Goal: Information Seeking & Learning: Find specific fact

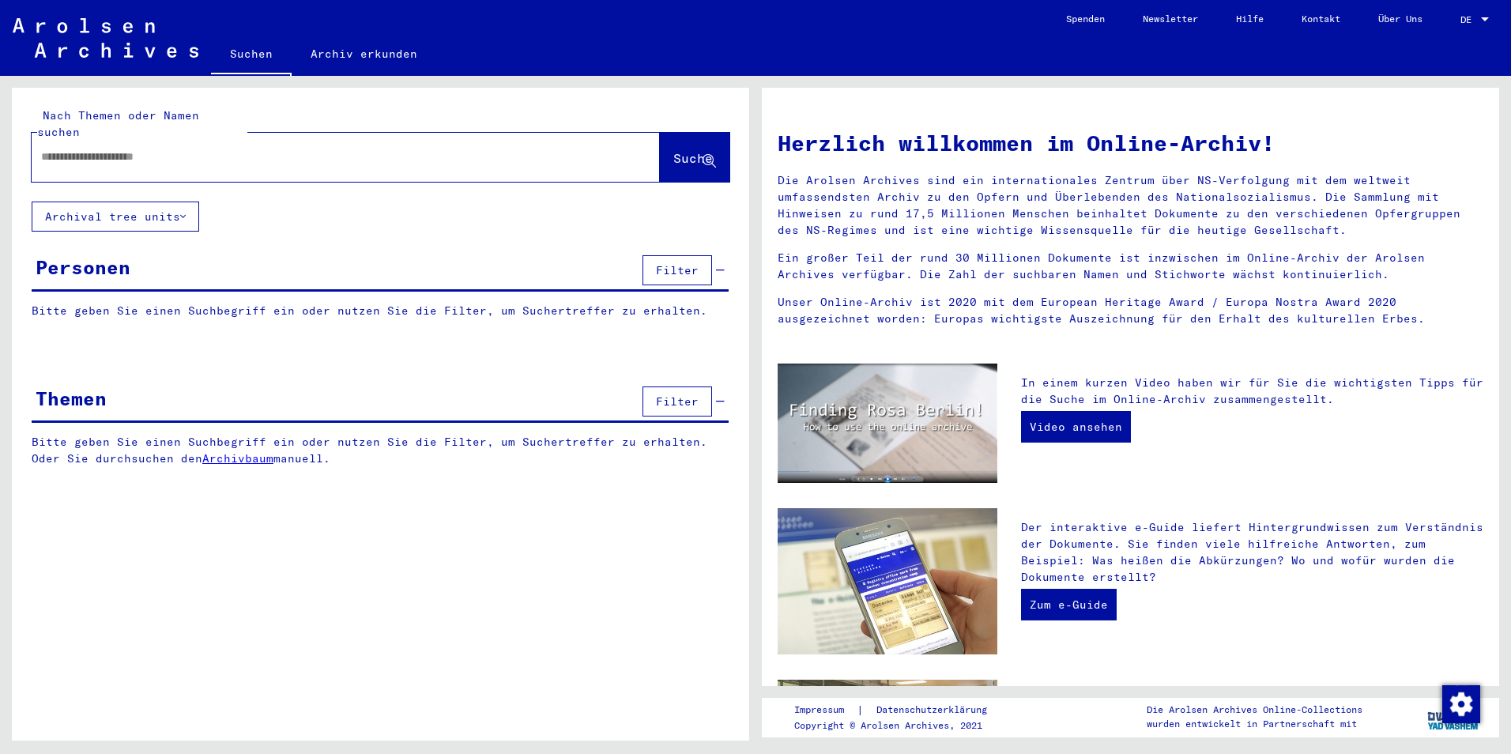
click at [360, 58] on link "Archiv erkunden" at bounding box center [364, 54] width 145 height 38
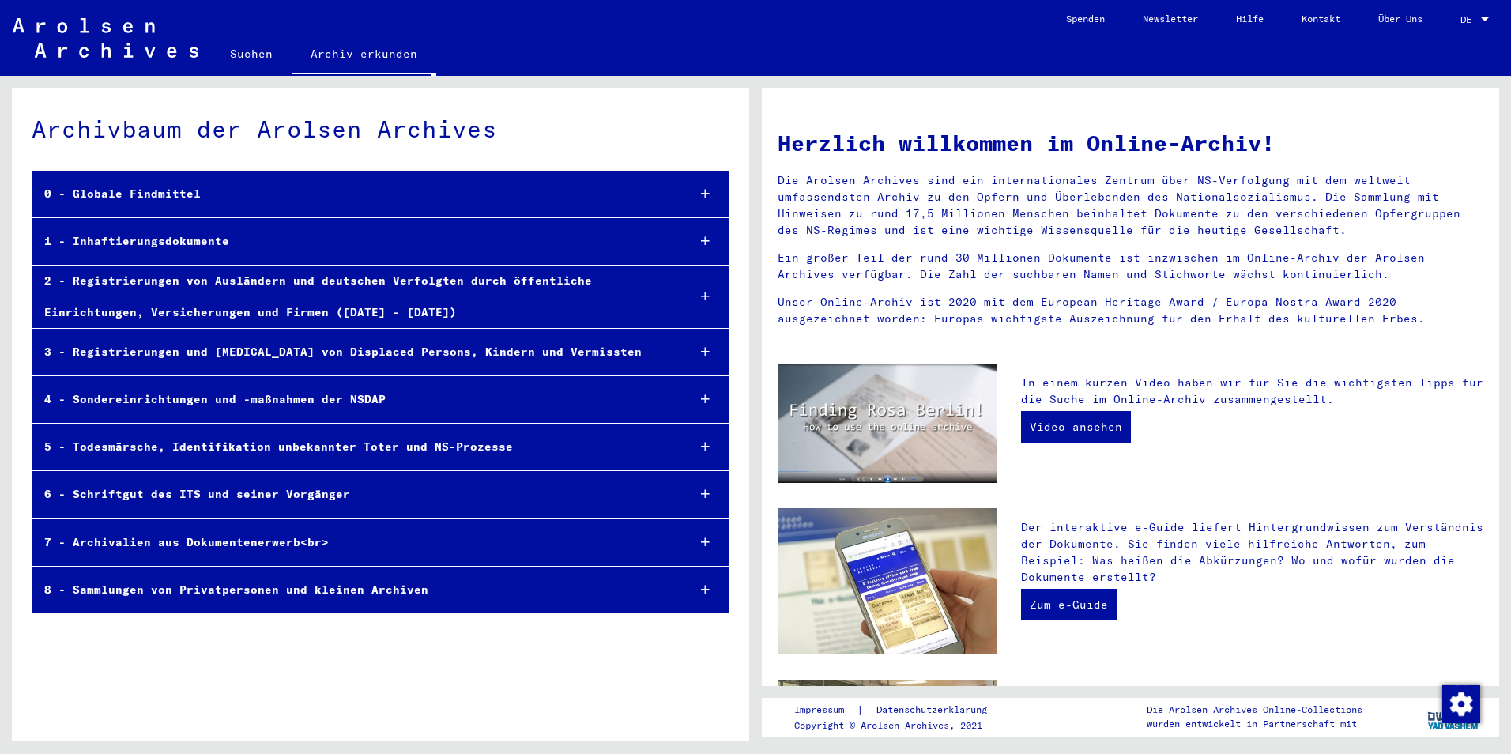
click at [260, 62] on link "Suchen" at bounding box center [251, 54] width 81 height 38
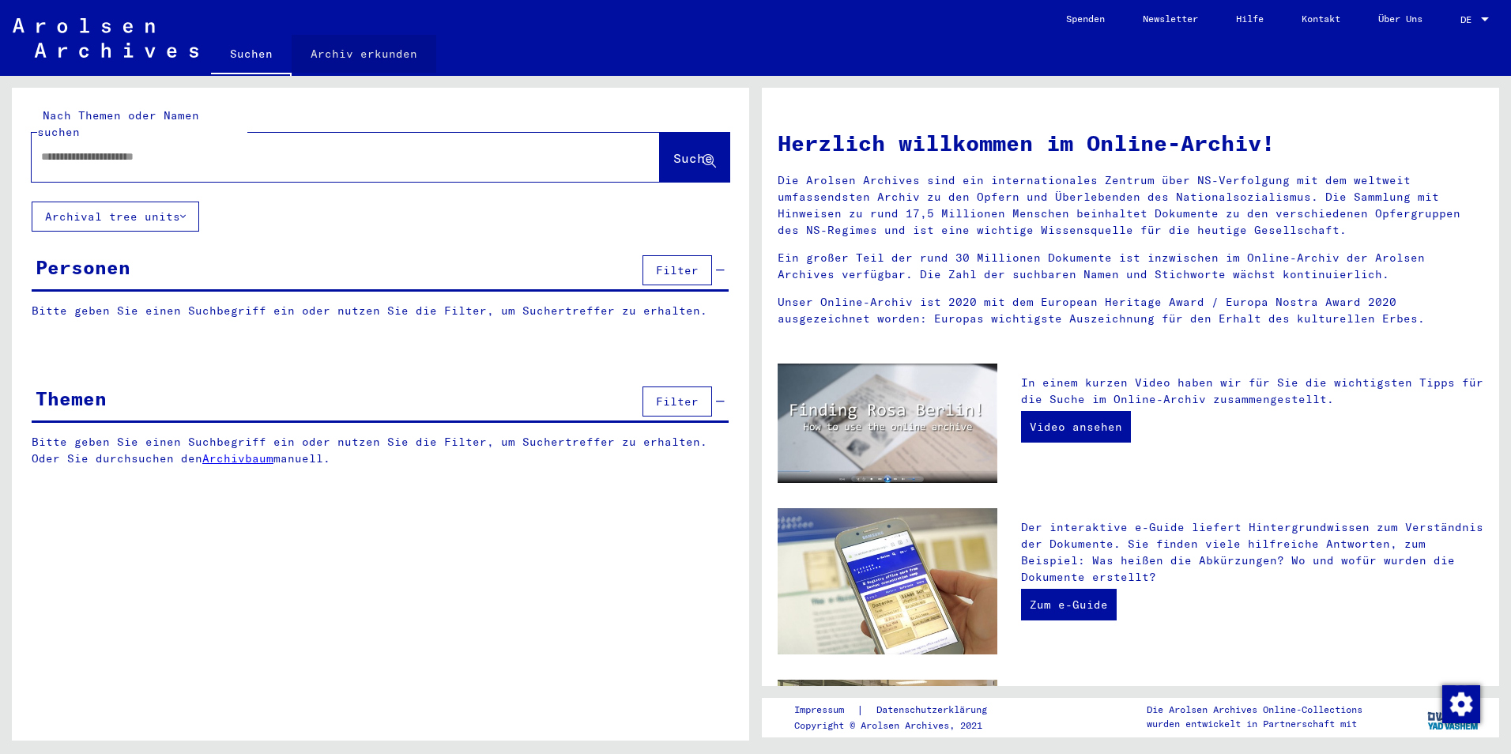
click at [365, 53] on link "Archiv erkunden" at bounding box center [364, 54] width 145 height 38
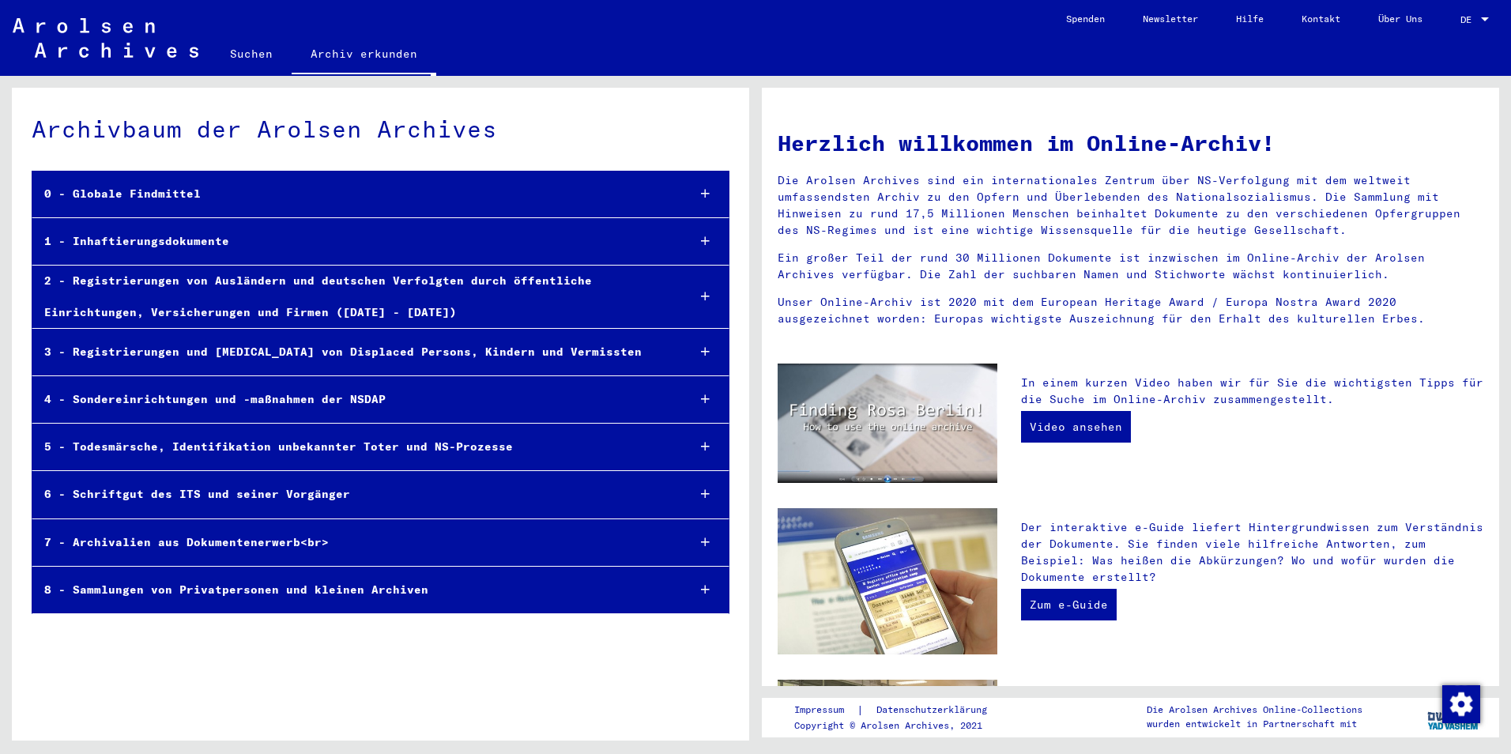
click at [254, 299] on div "2 - Registrierungen von Ausländern und deutschen Verfolgten durch öffentliche E…" at bounding box center [353, 296] width 642 height 62
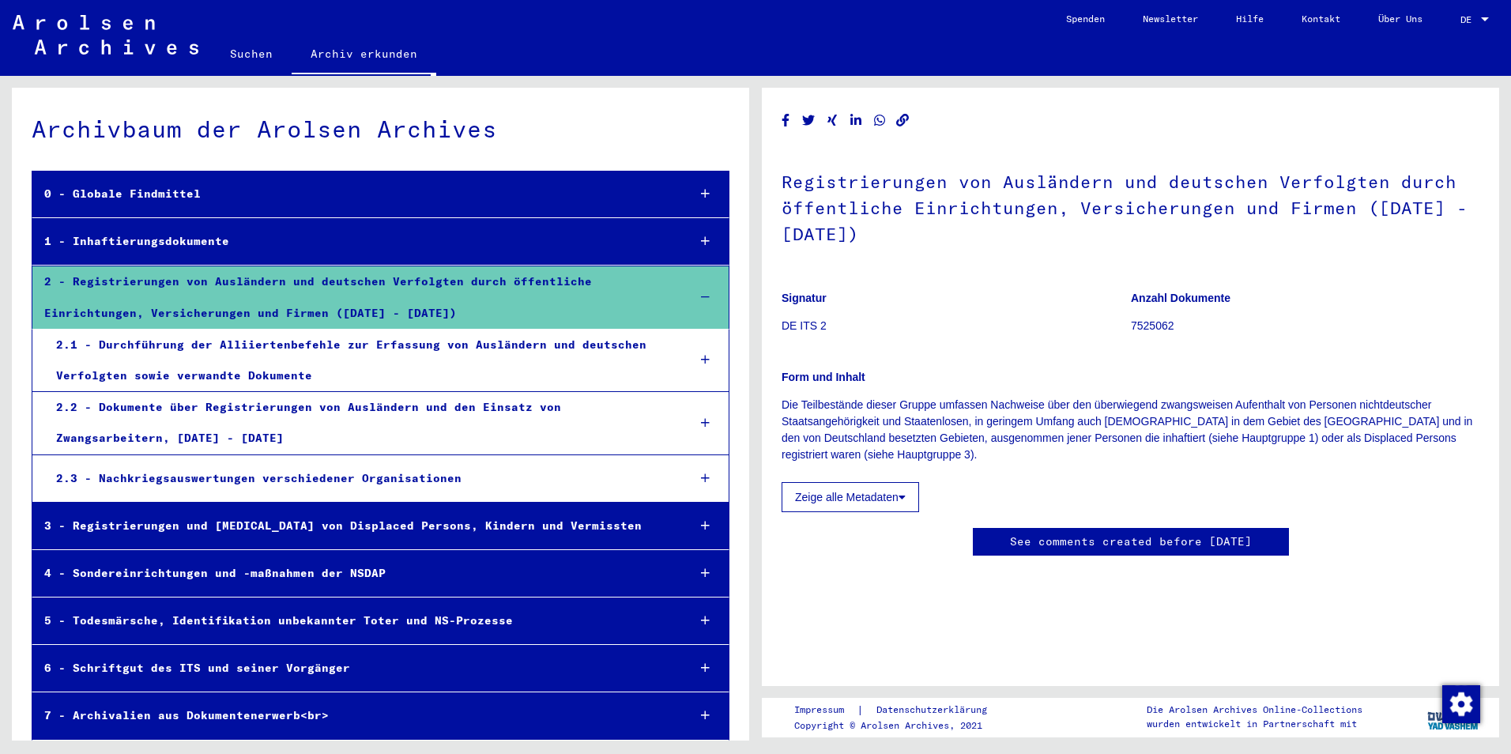
click at [552, 366] on div "2.1 - Durchführung der Alliiertenbefehle zur Erfassung von Ausländern und deuts…" at bounding box center [359, 360] width 631 height 62
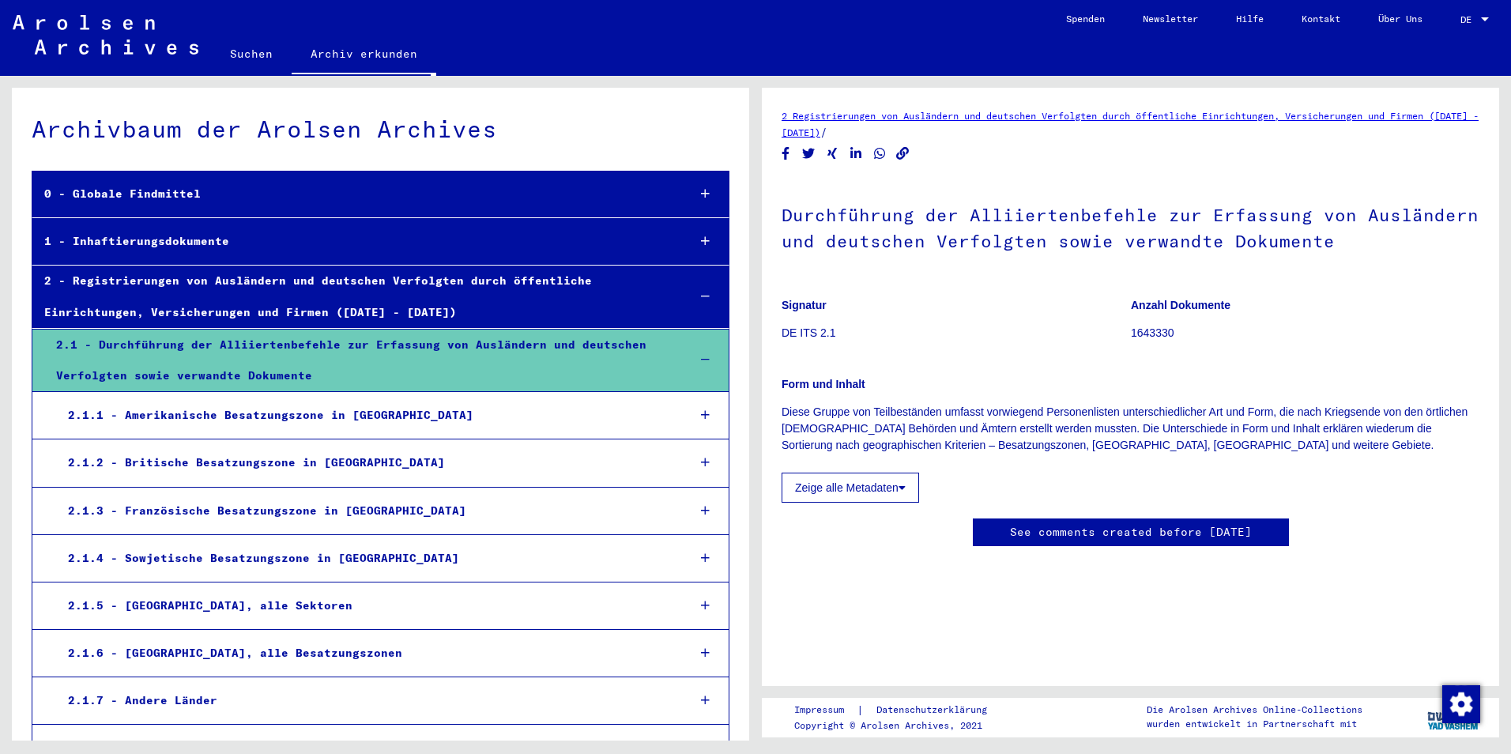
click at [444, 508] on div "2.1.3 - Französische Besatzungszone in [GEOGRAPHIC_DATA]" at bounding box center [365, 510] width 619 height 31
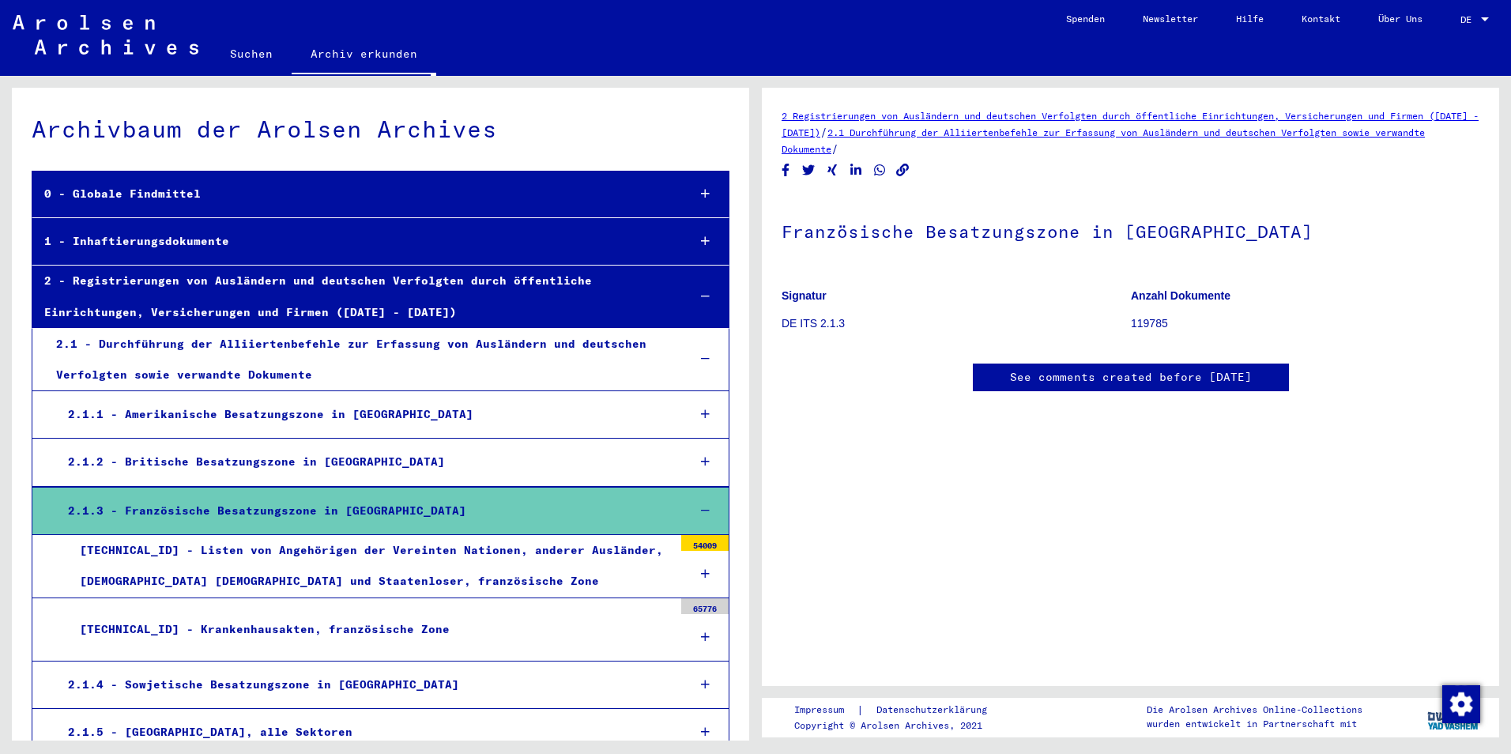
click at [524, 573] on div "[TECHNICAL_ID] - Listen von Angehörigen der Vereinten Nationen, anderer Ausländ…" at bounding box center [370, 566] width 605 height 62
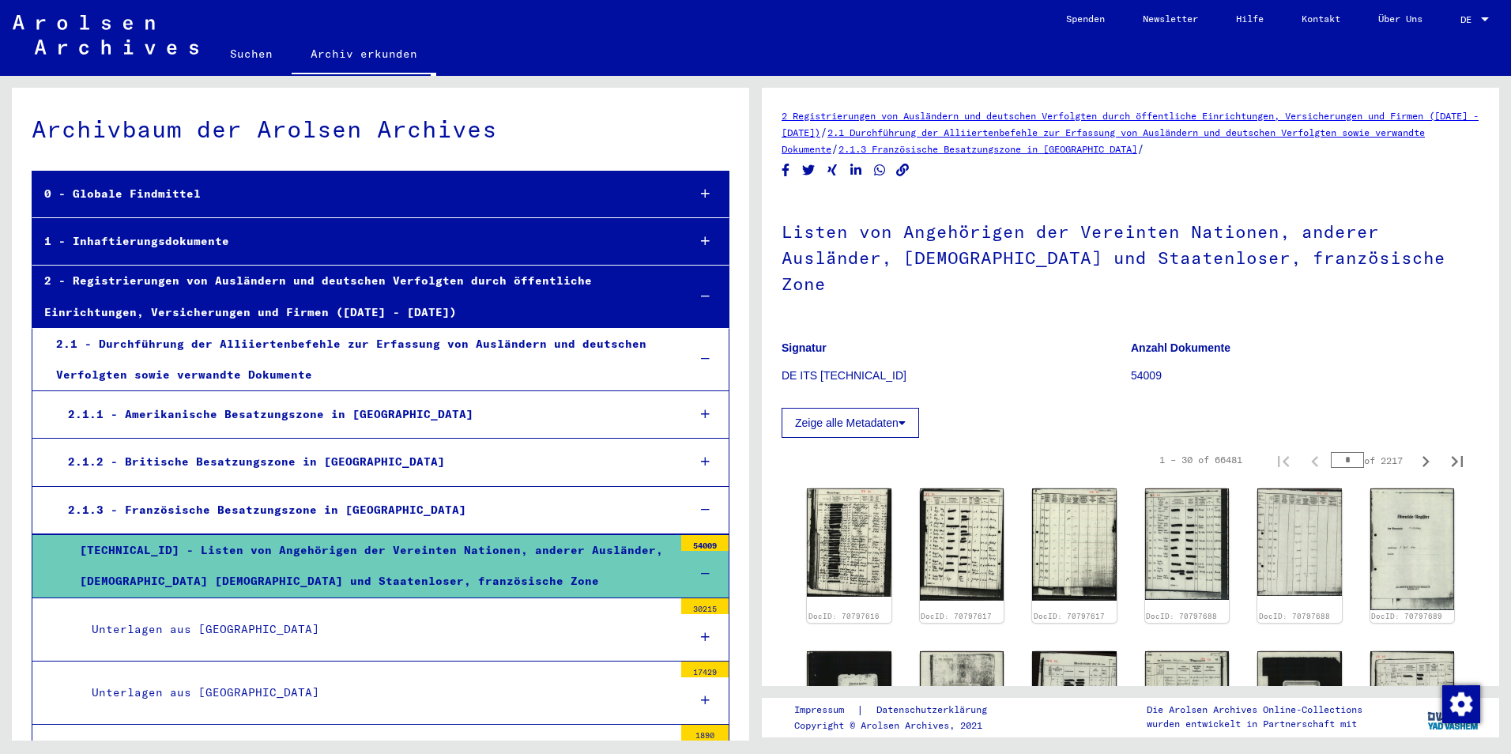
click at [488, 688] on div "Unterlagen aus [GEOGRAPHIC_DATA]" at bounding box center [376, 692] width 593 height 31
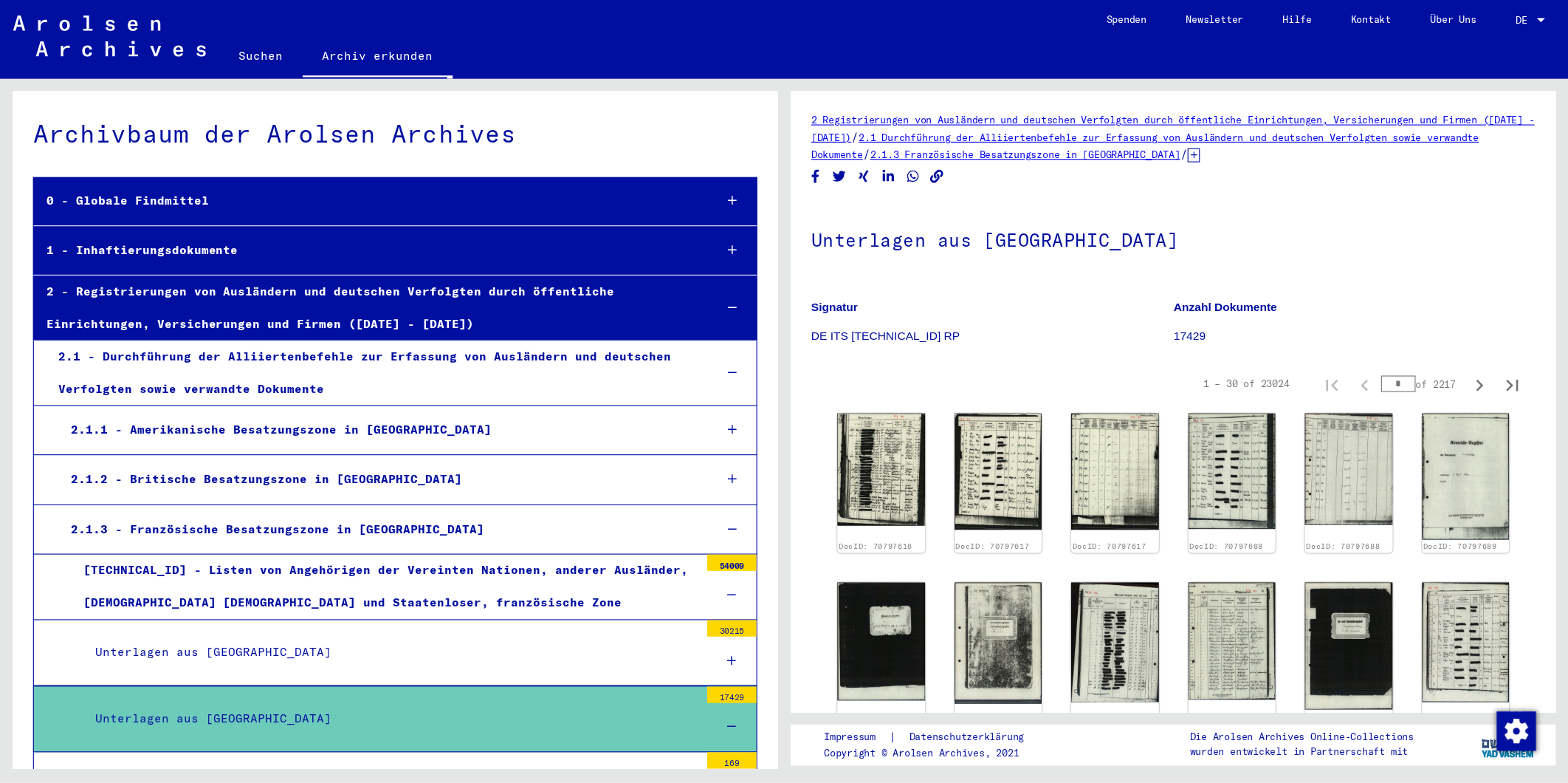
scroll to position [74, 0]
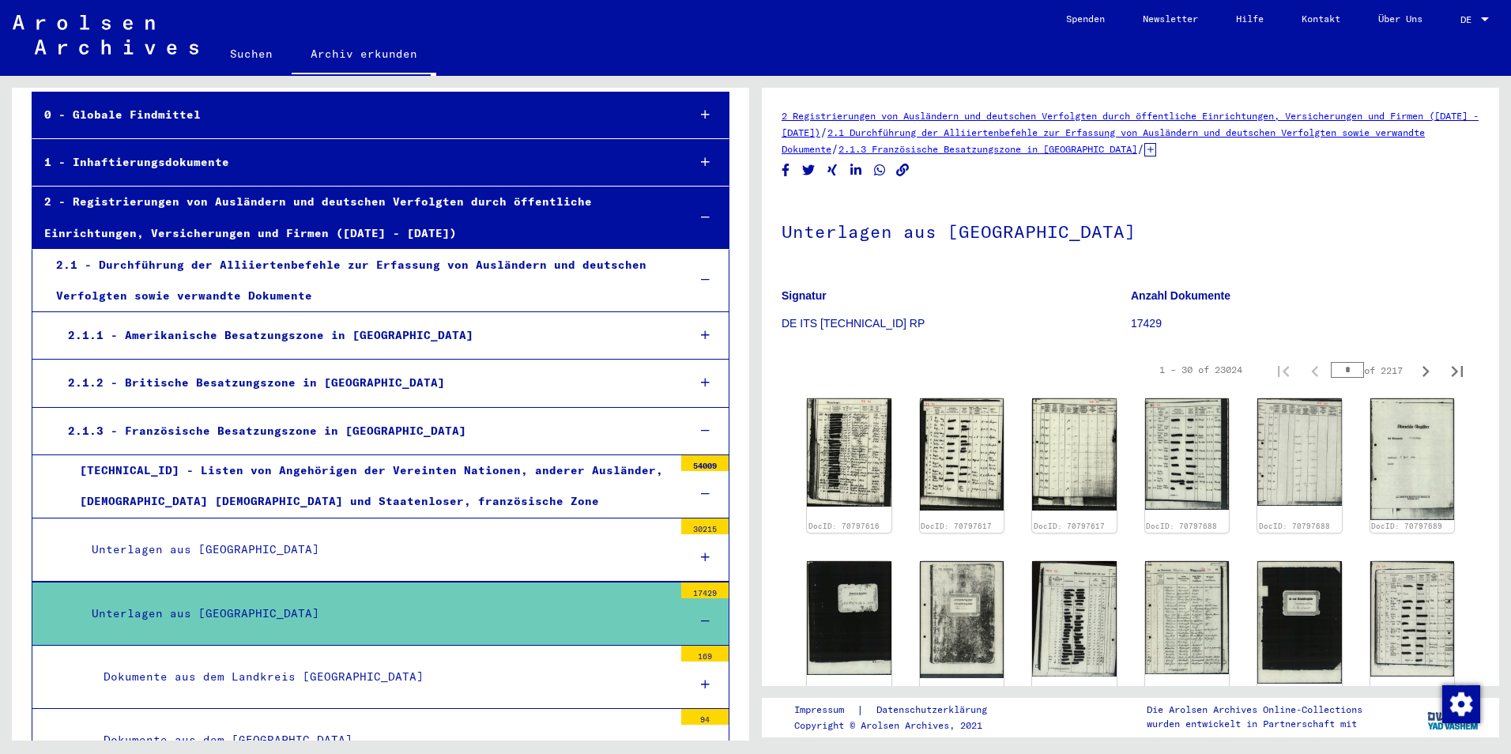
click at [972, 278] on figure "Signatur DE ITS [TECHNICAL_ID] RP" at bounding box center [955, 312] width 348 height 71
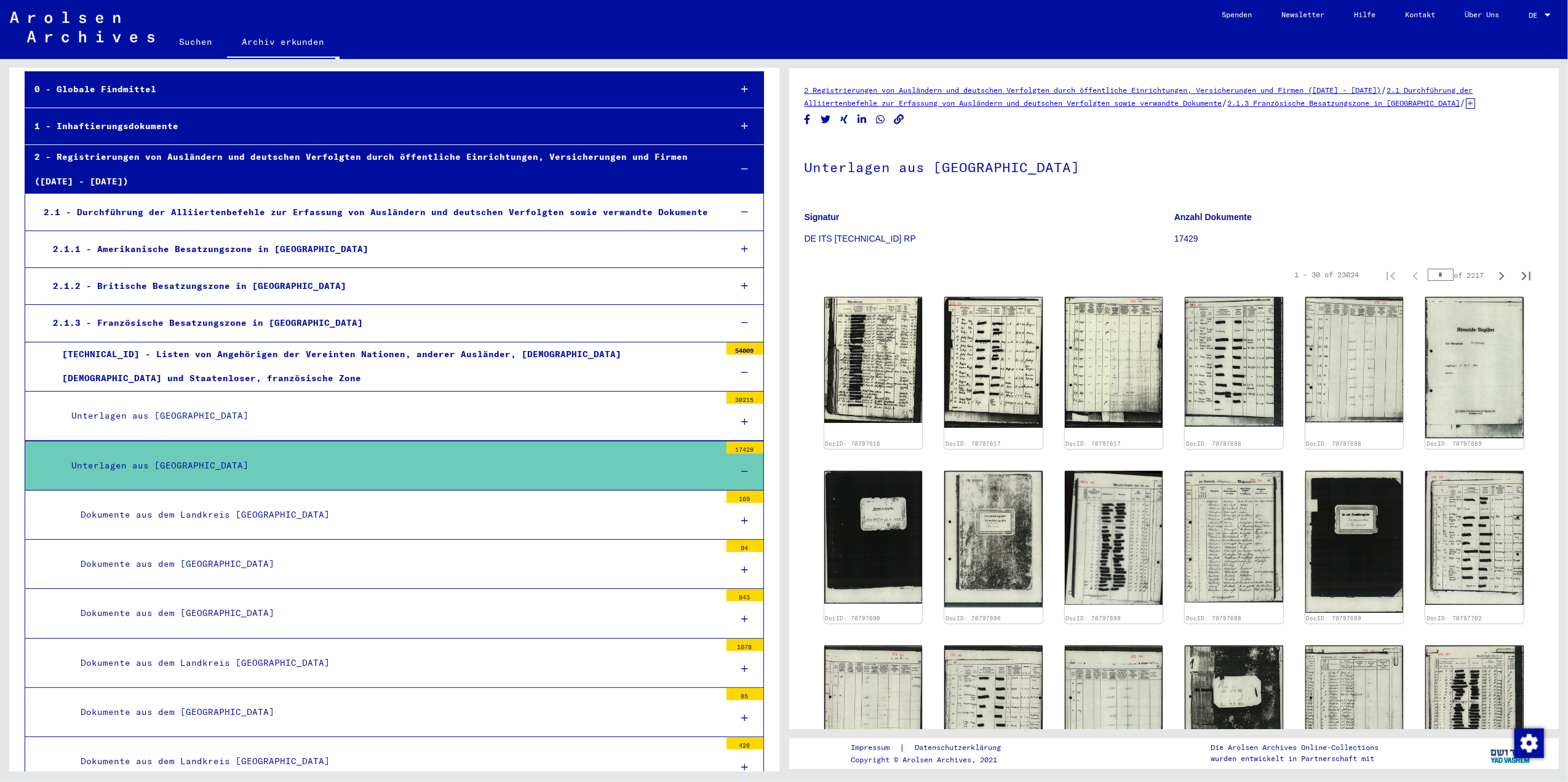
click at [737, 586] on div at bounding box center [744, 619] width 37 height 37
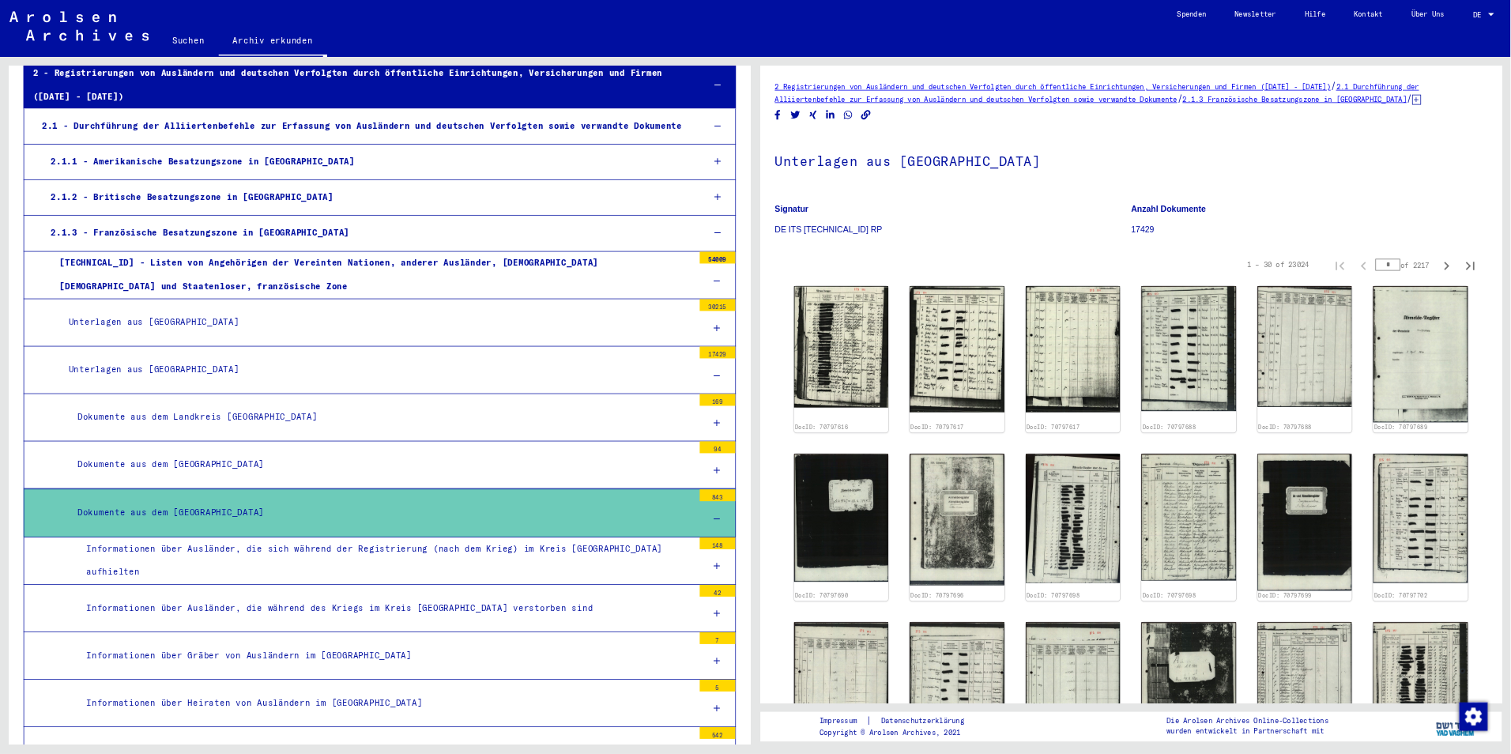
scroll to position [0, 0]
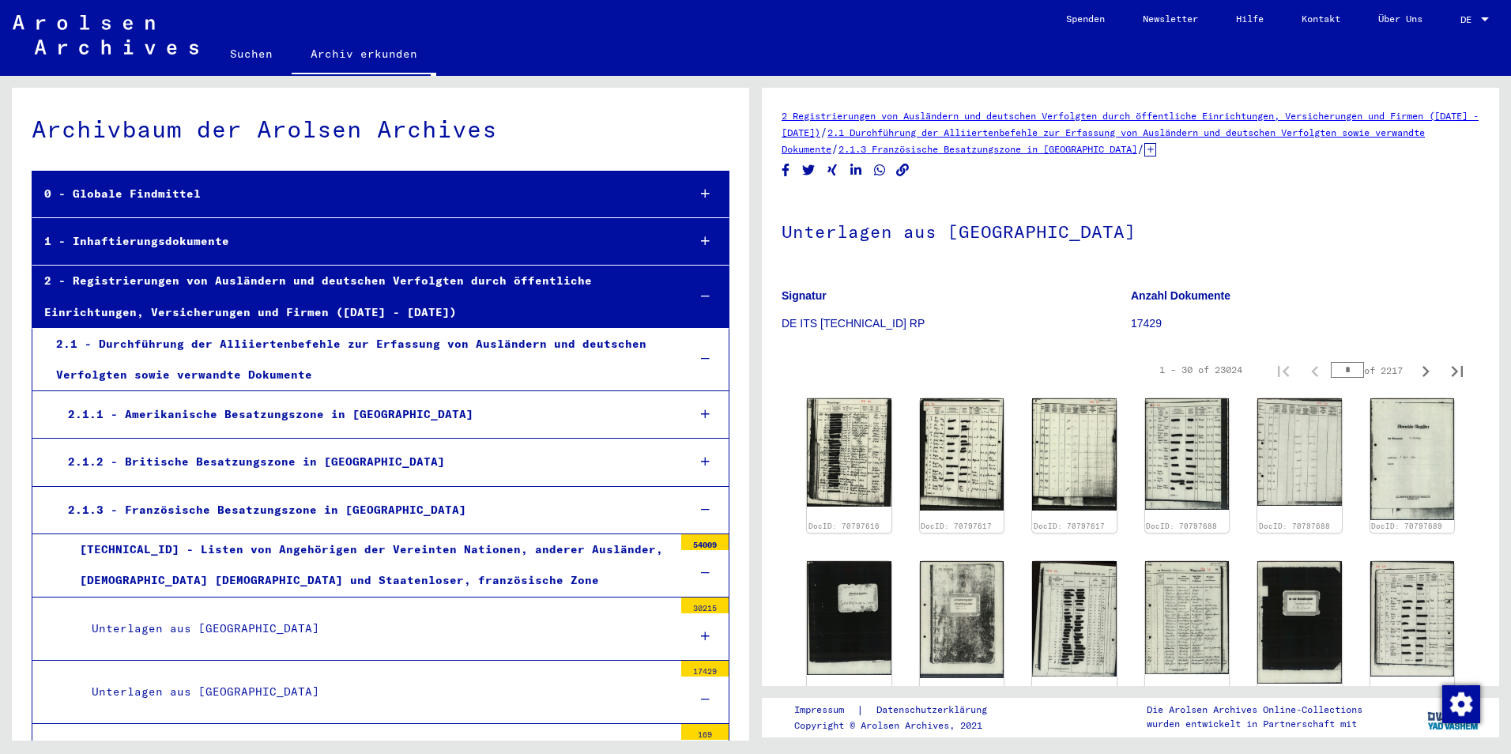
click at [1412, 260] on h1 "Unterlagen aus [GEOGRAPHIC_DATA]" at bounding box center [1130, 230] width 698 height 70
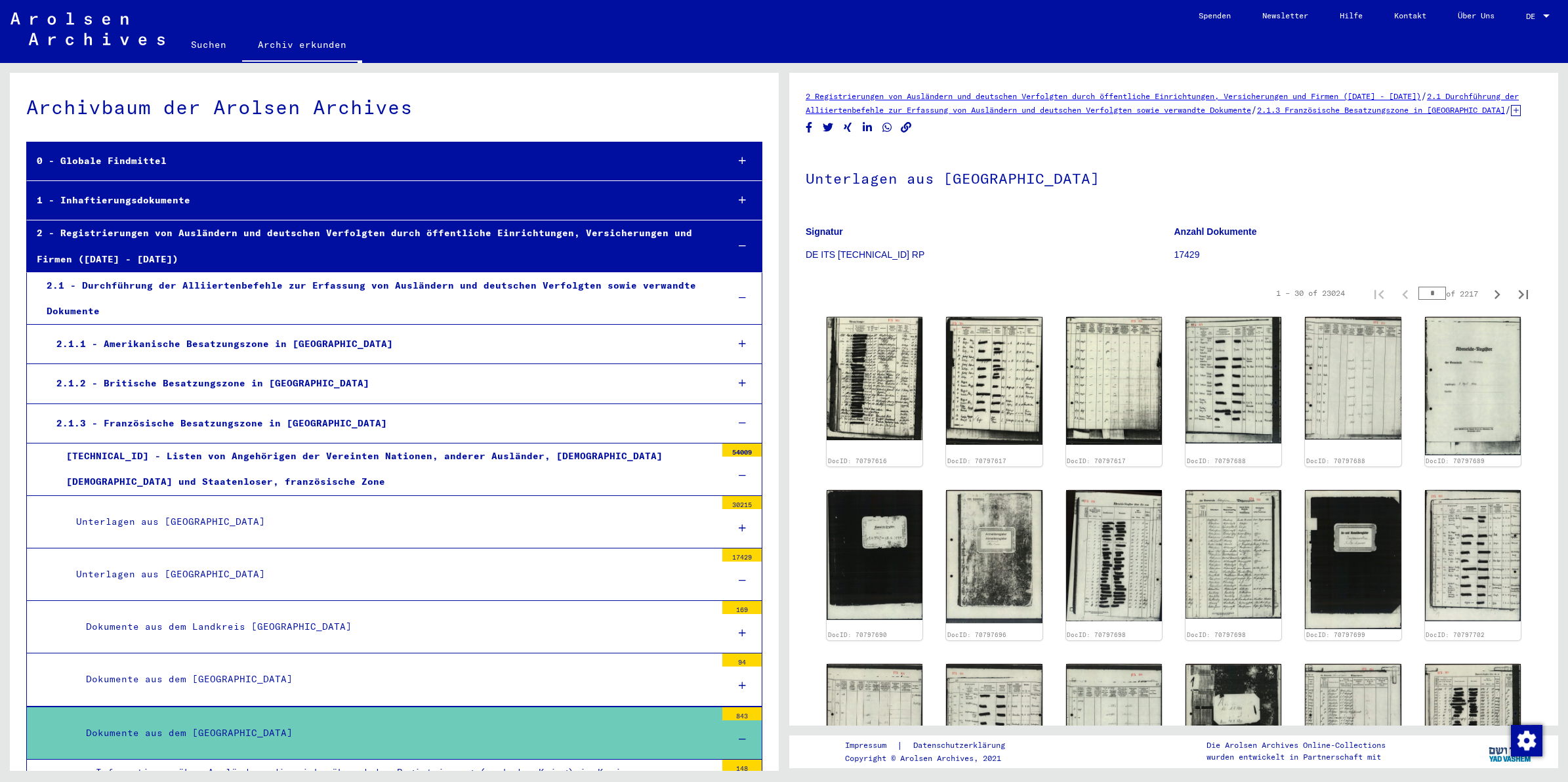
click at [733, 625] on div at bounding box center [742, 633] width 39 height 39
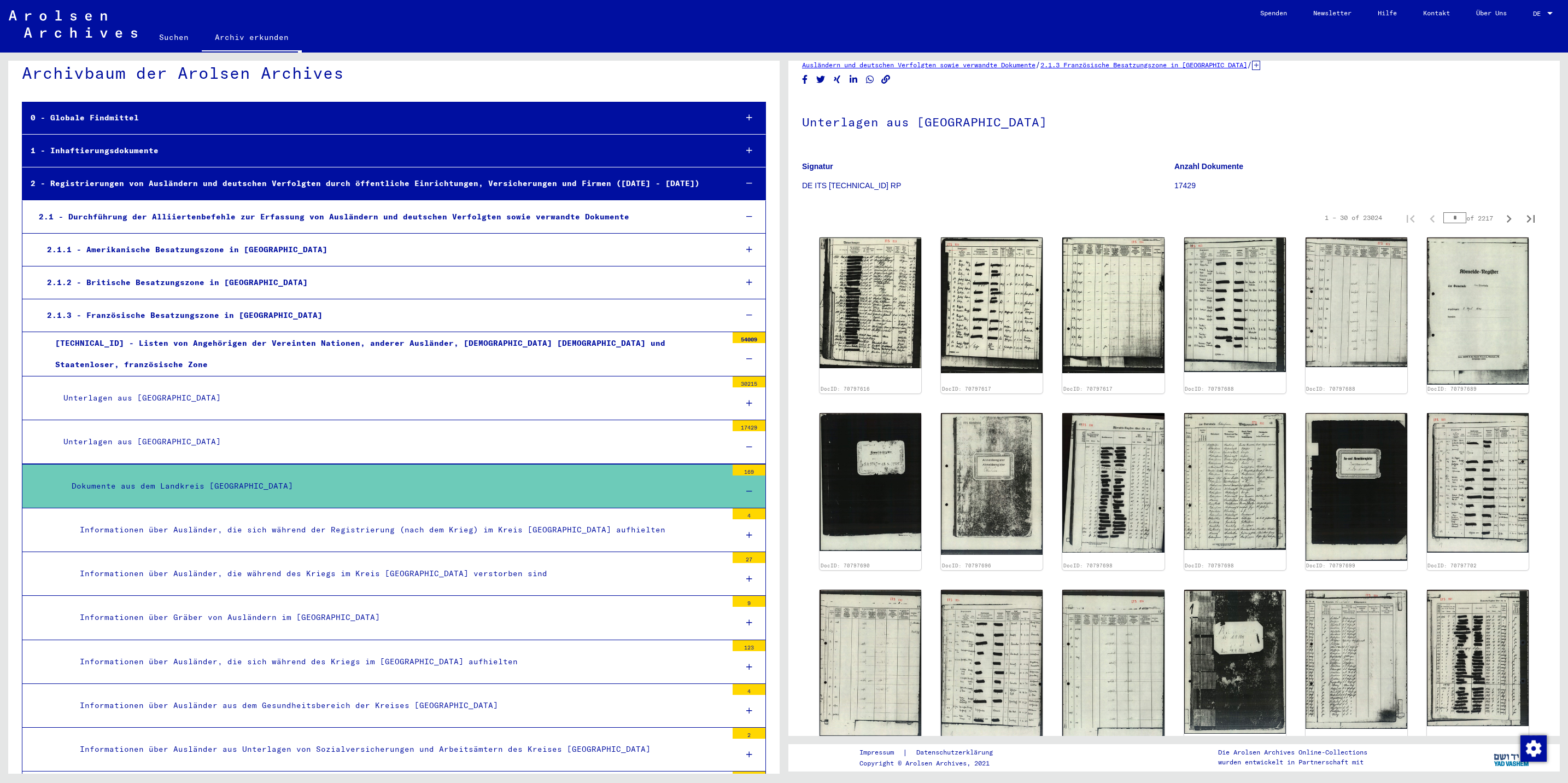
scroll to position [21, 0]
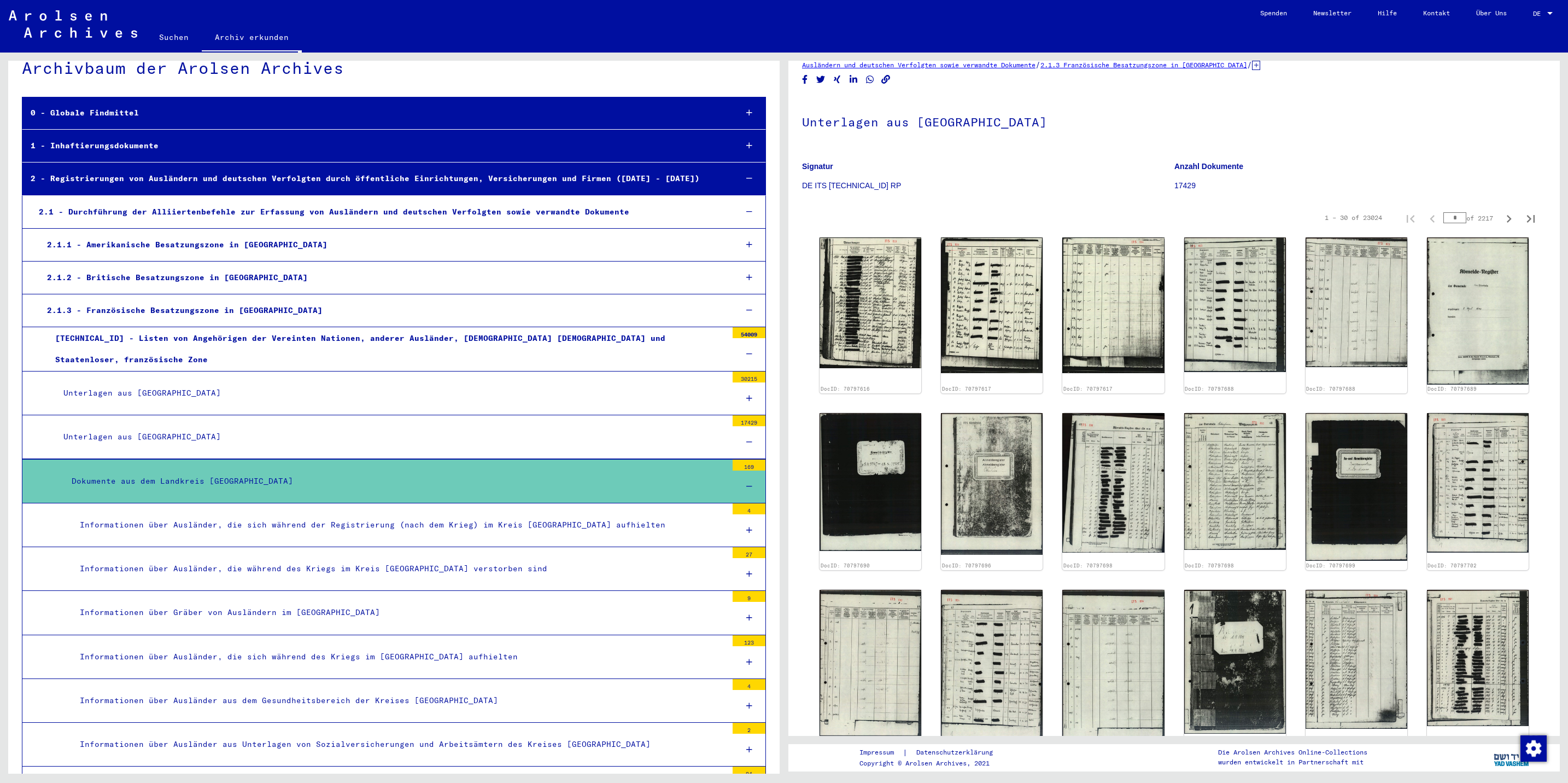
click at [630, 481] on div "Dokumente aus dem Landkreis [GEOGRAPHIC_DATA]" at bounding box center [395, 481] width 664 height 21
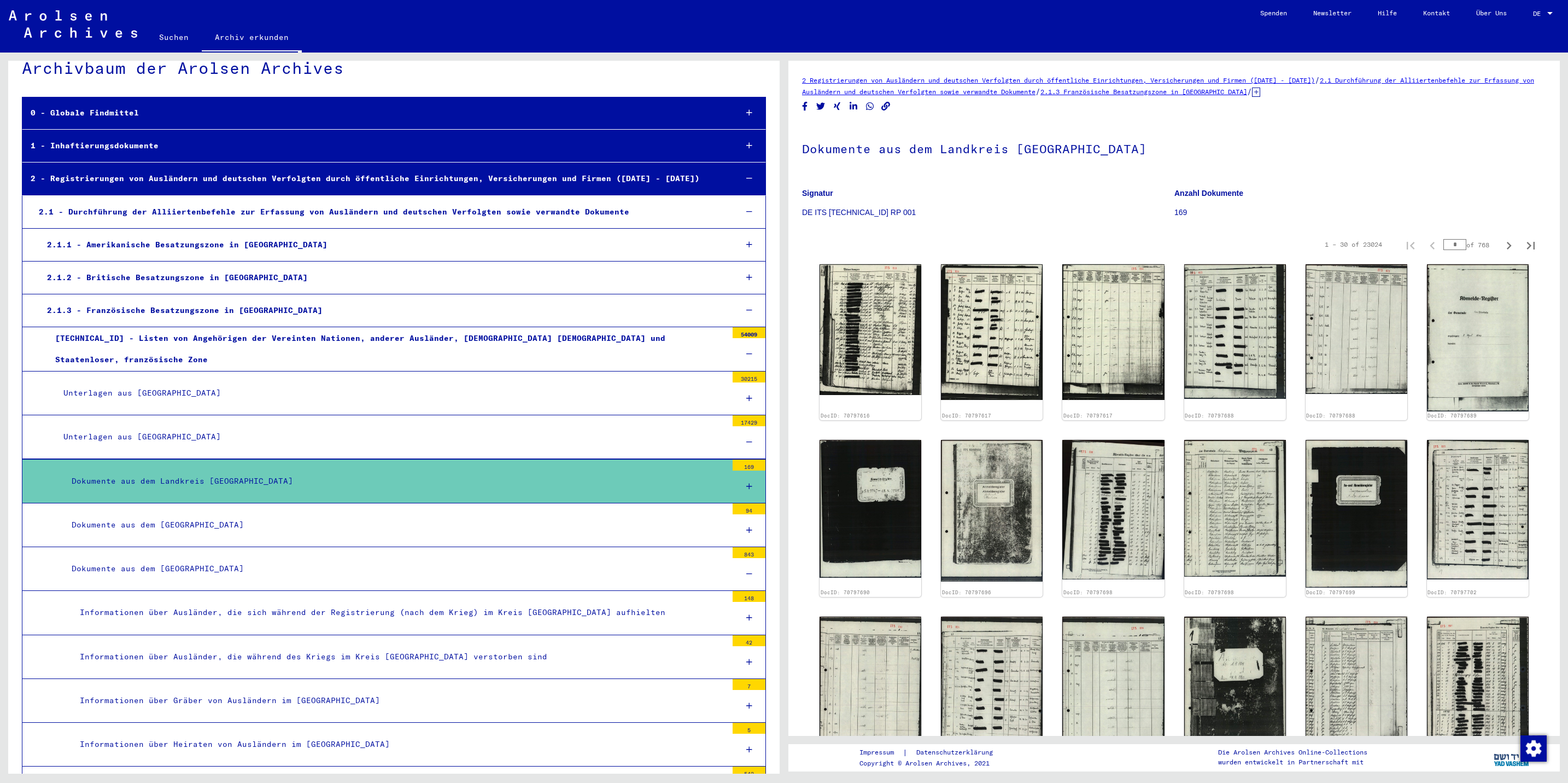
click at [632, 481] on div "Dokumente aus dem Landkreis [GEOGRAPHIC_DATA]" at bounding box center [395, 481] width 664 height 21
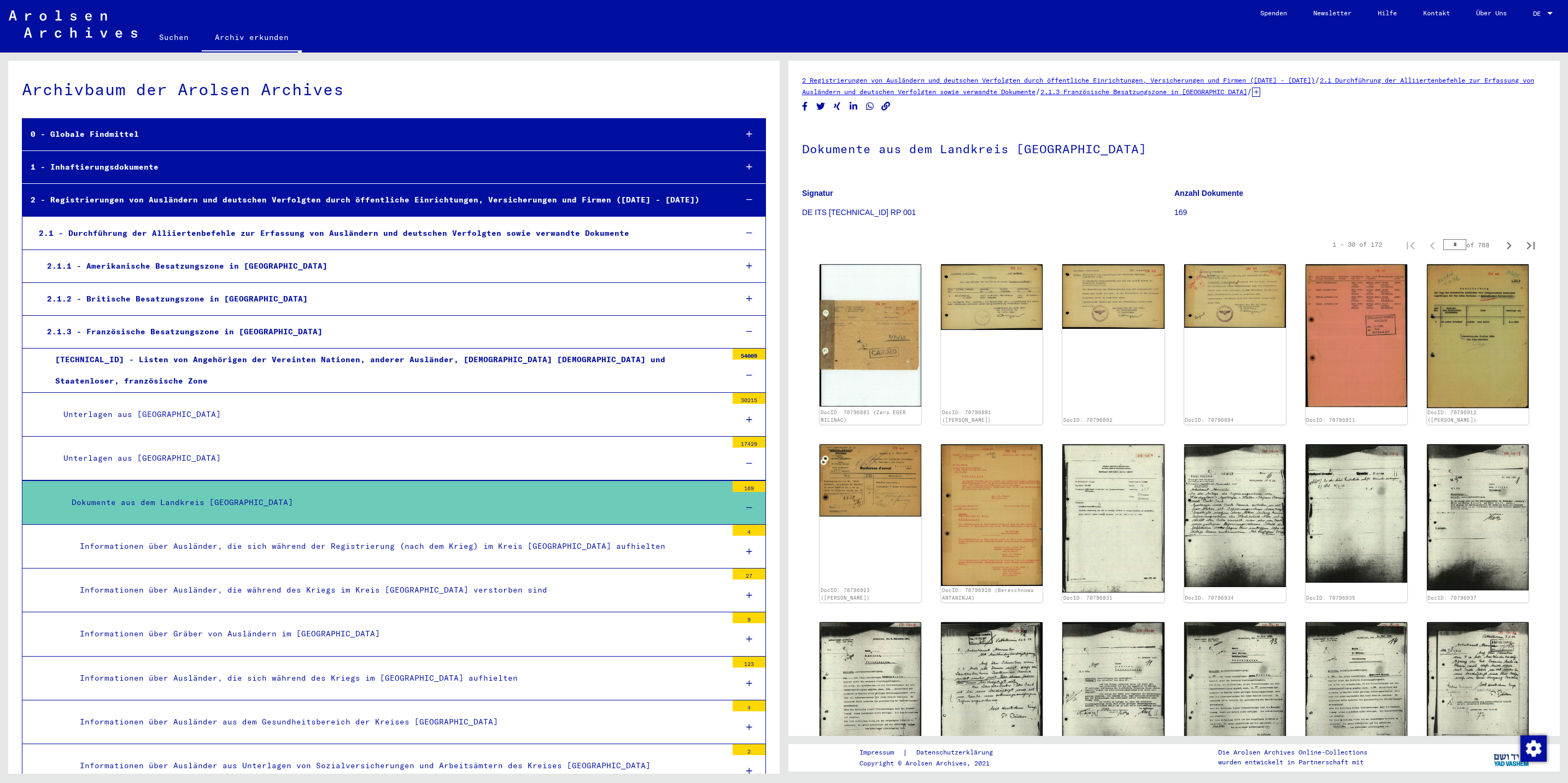
click at [176, 38] on link "Suchen" at bounding box center [174, 37] width 56 height 26
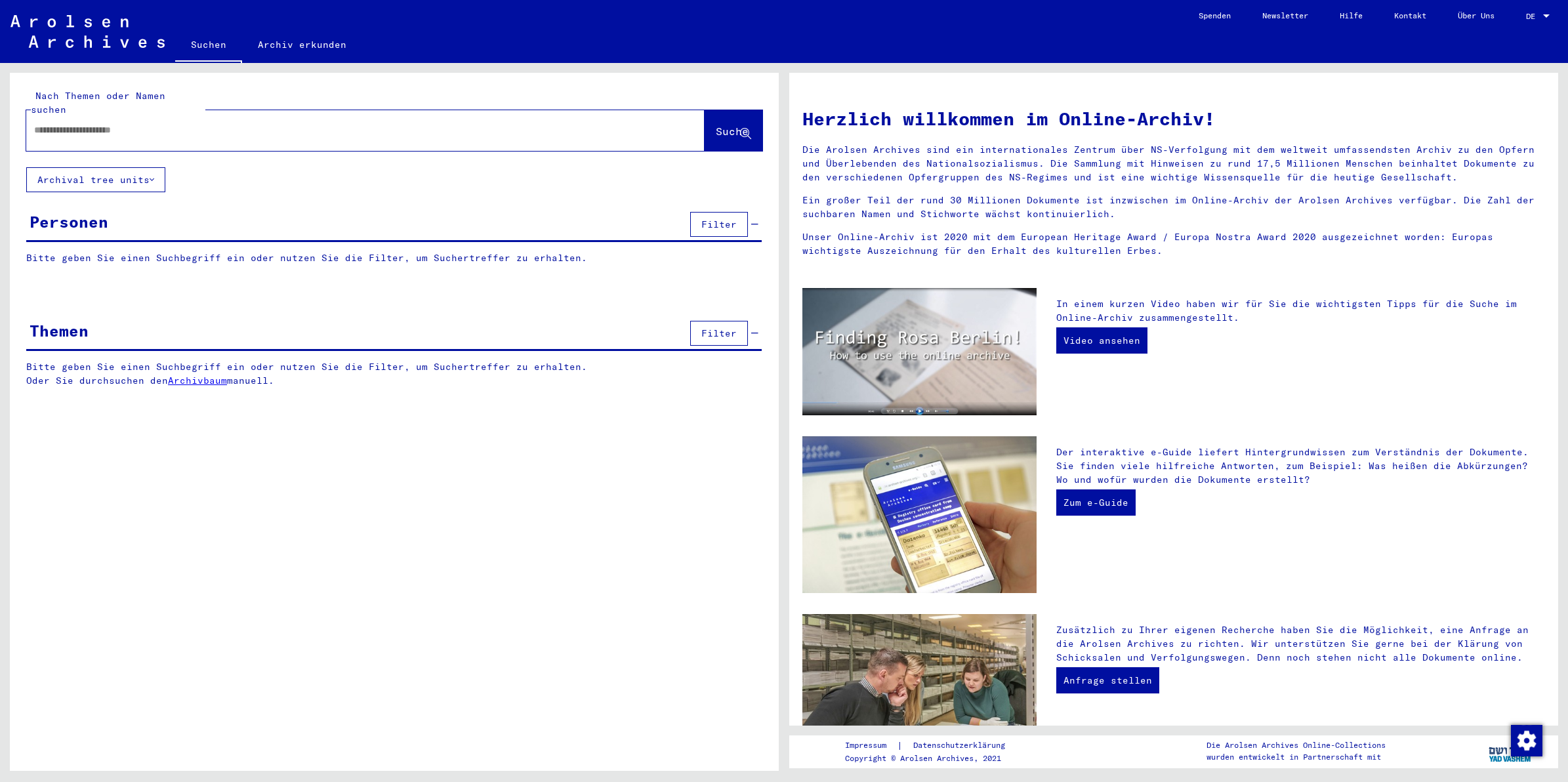
click at [385, 124] on input "text" at bounding box center [350, 130] width 631 height 14
type input "*"
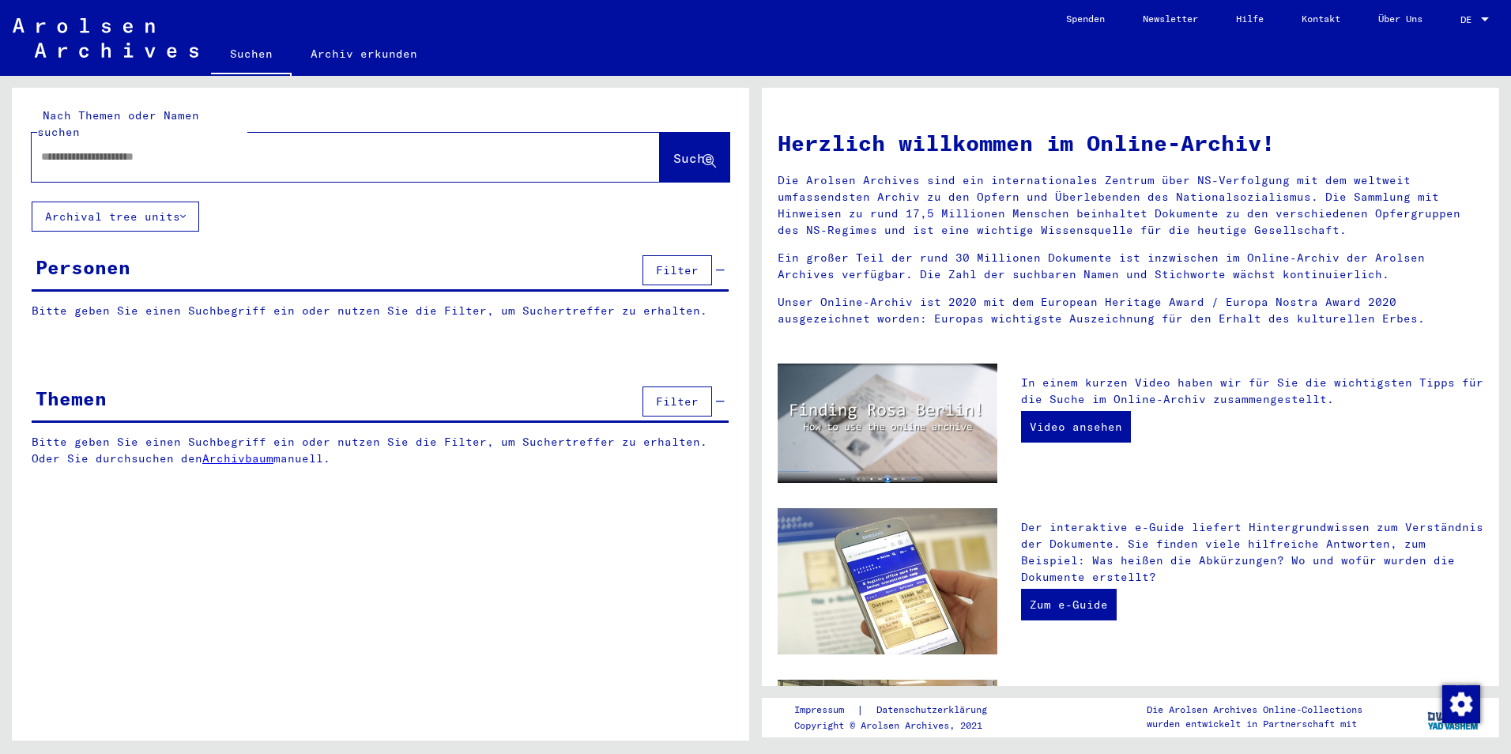
click at [362, 149] on input "text" at bounding box center [326, 157] width 571 height 17
type input "*"
click at [189, 201] on button "Archival tree units" at bounding box center [116, 216] width 168 height 30
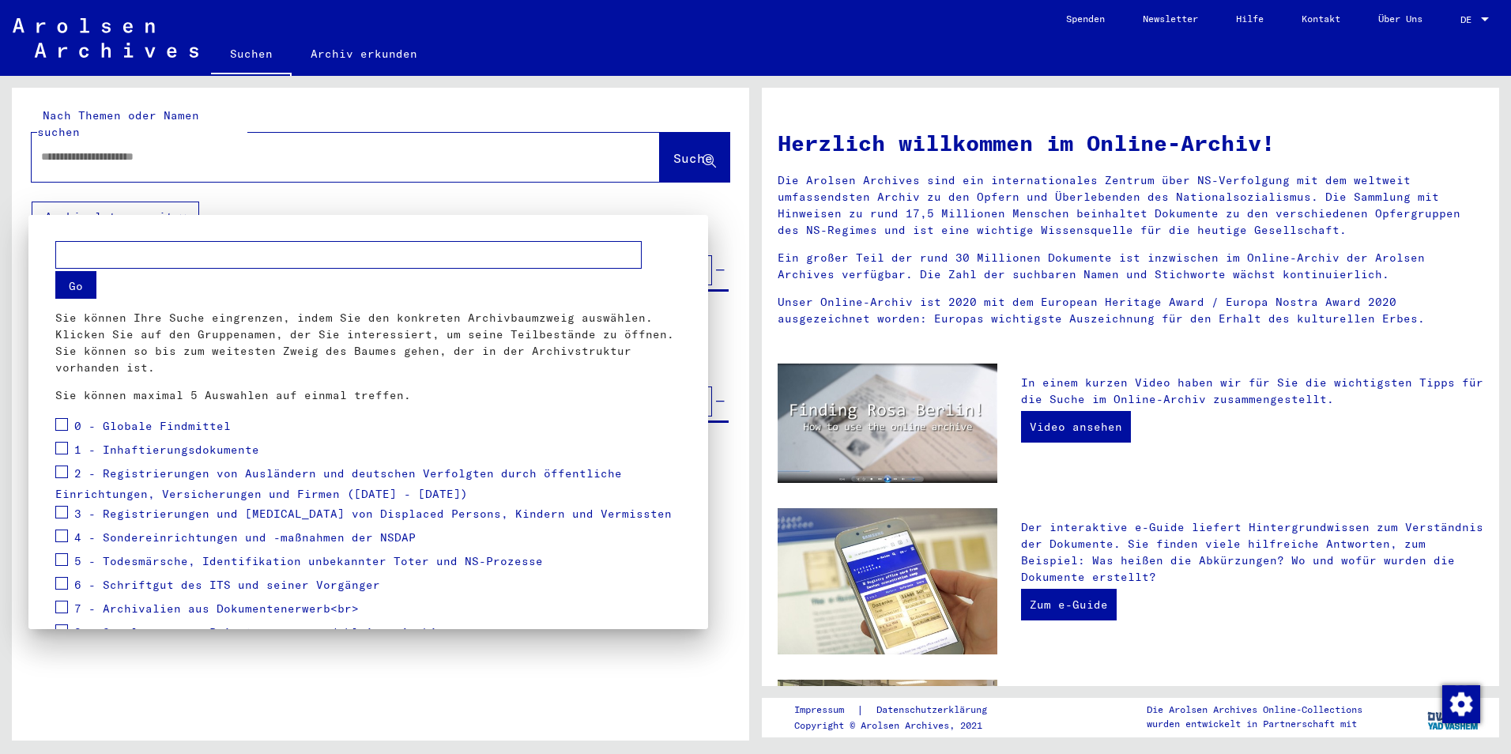
click at [711, 190] on div at bounding box center [755, 377] width 1511 height 754
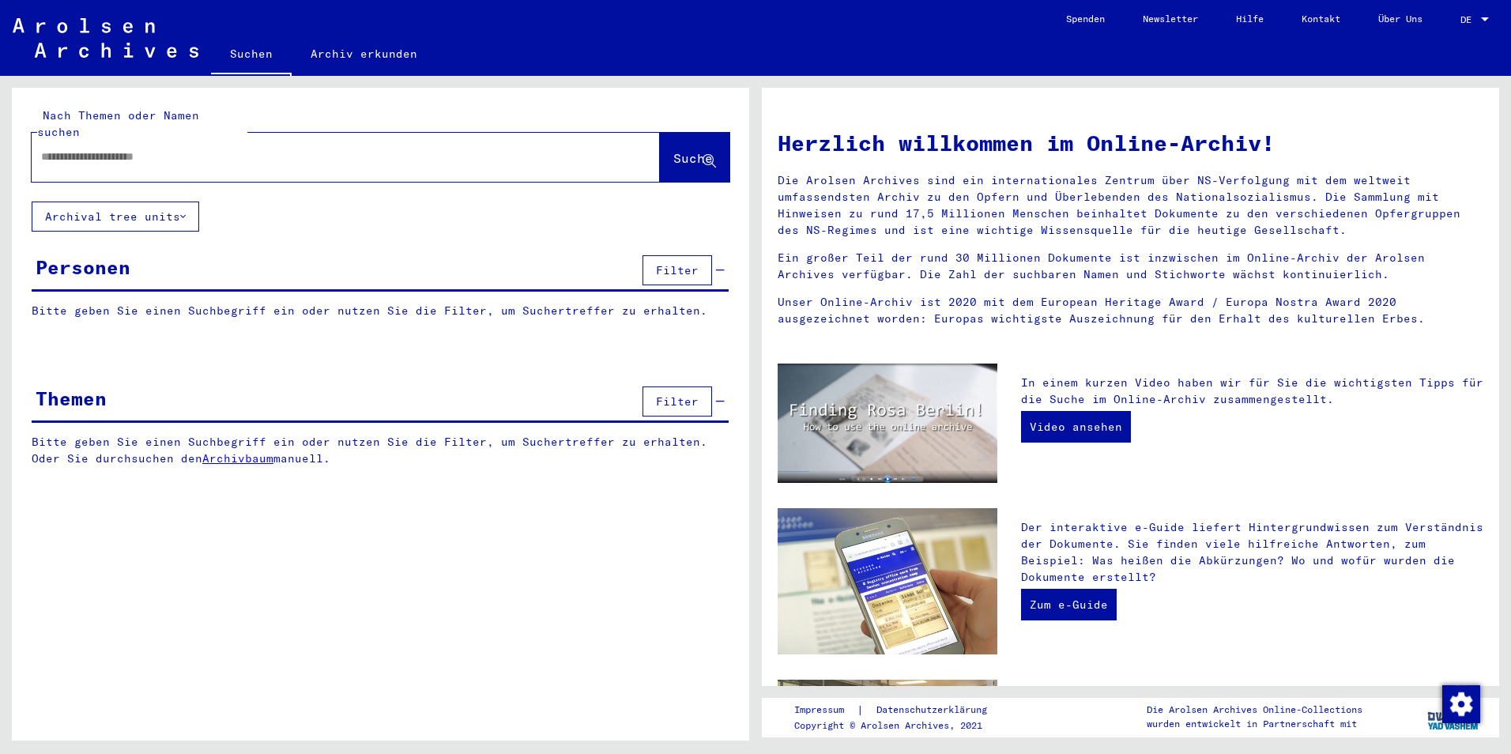
click at [549, 156] on div at bounding box center [322, 157] width 581 height 36
click at [553, 149] on input "text" at bounding box center [326, 157] width 571 height 17
click at [324, 149] on input "text" at bounding box center [326, 157] width 571 height 17
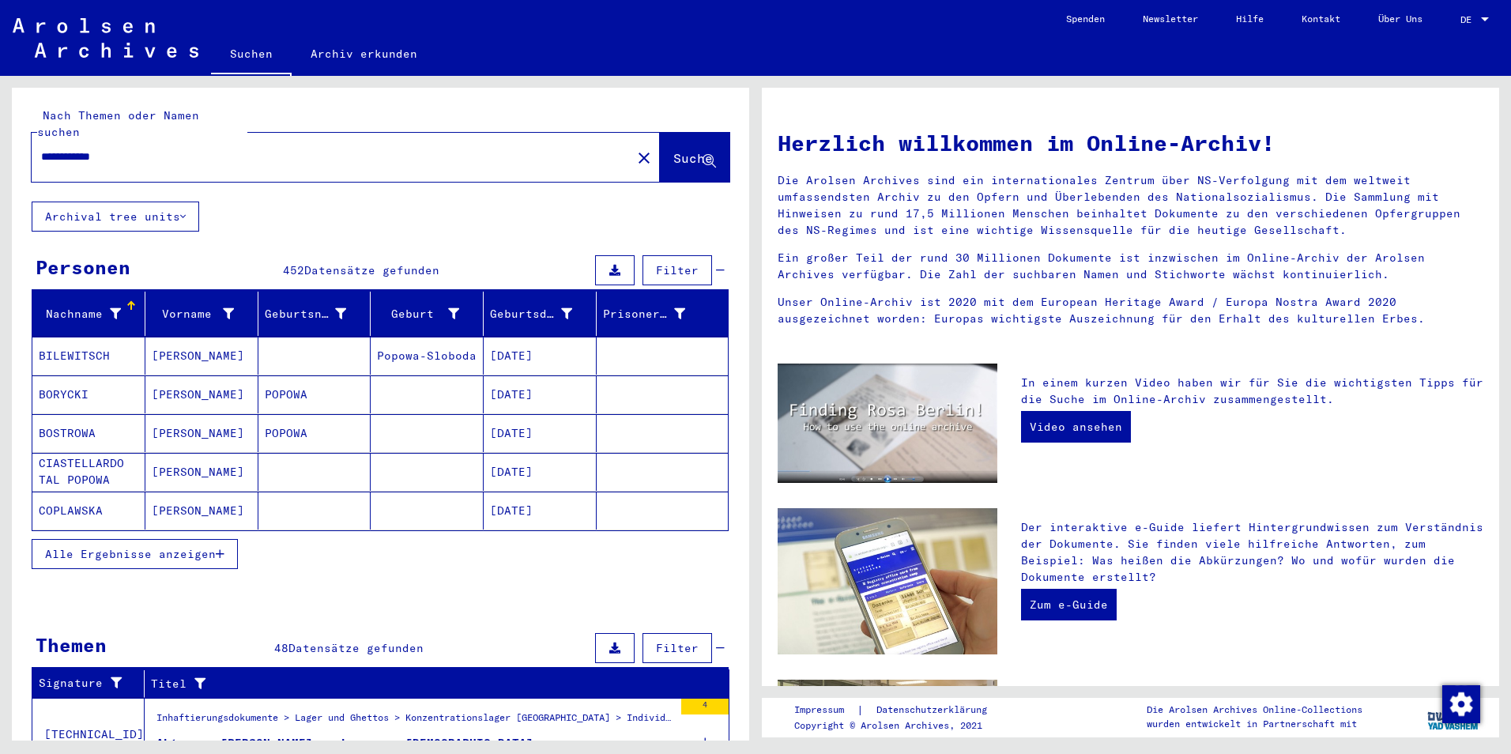
click at [216, 548] on icon "button" at bounding box center [220, 553] width 9 height 11
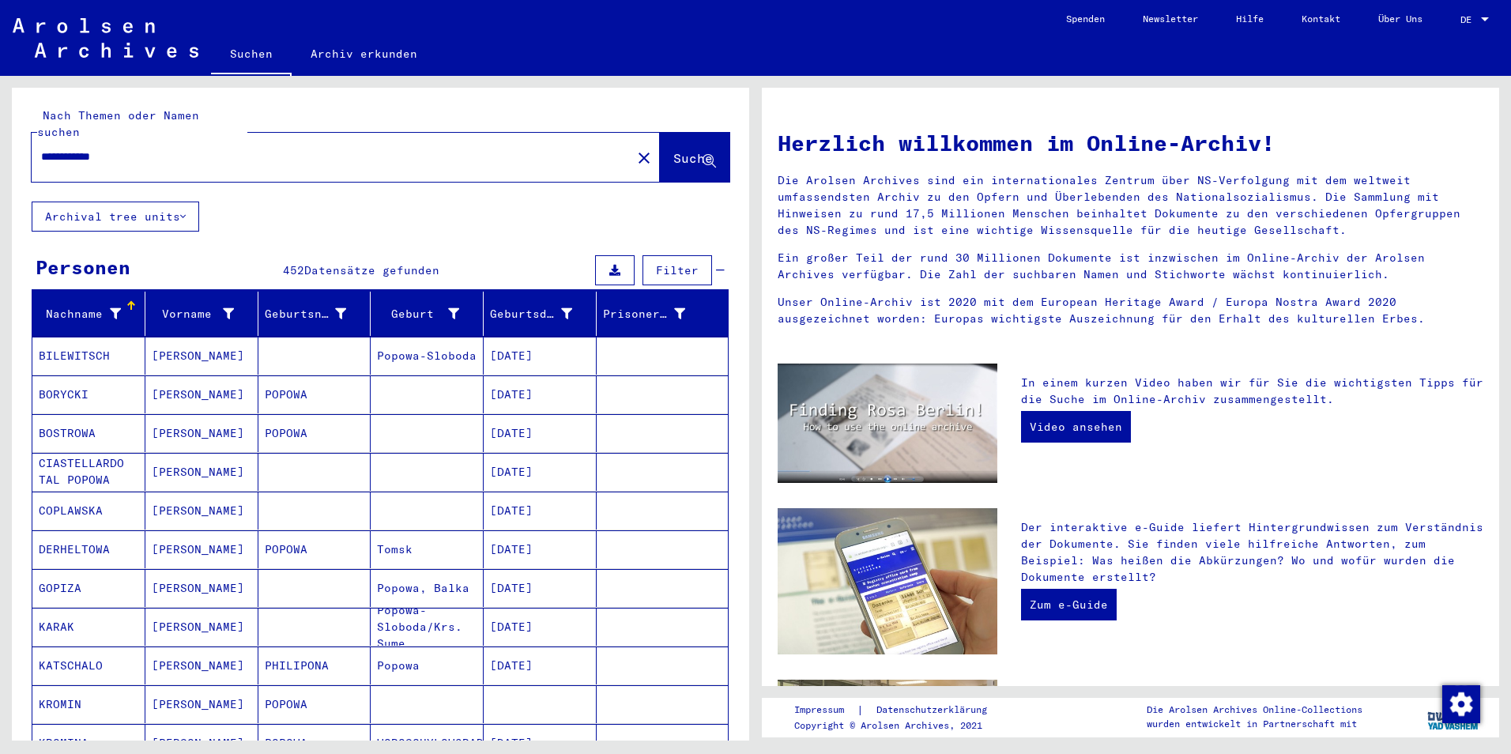
click at [285, 149] on input "**********" at bounding box center [326, 157] width 571 height 17
type input "**********"
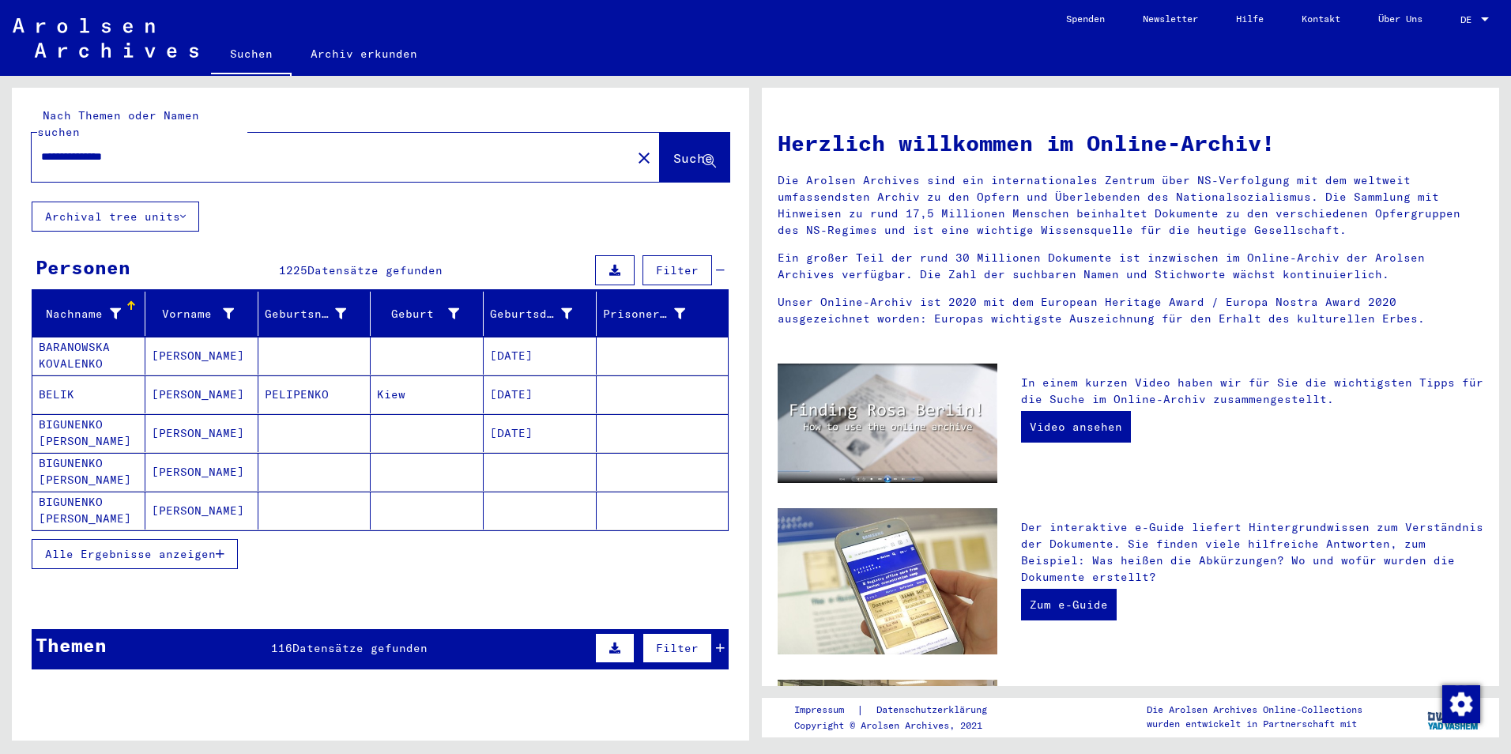
click at [221, 548] on icon "button" at bounding box center [220, 553] width 9 height 11
